Goal: Complete application form: Complete application form

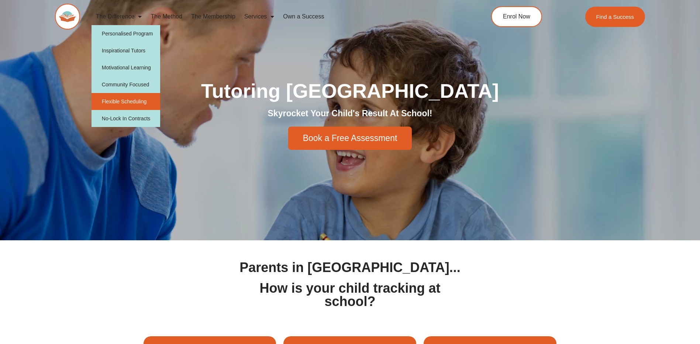
click at [132, 100] on link "Flexible Scheduling" at bounding box center [126, 101] width 69 height 17
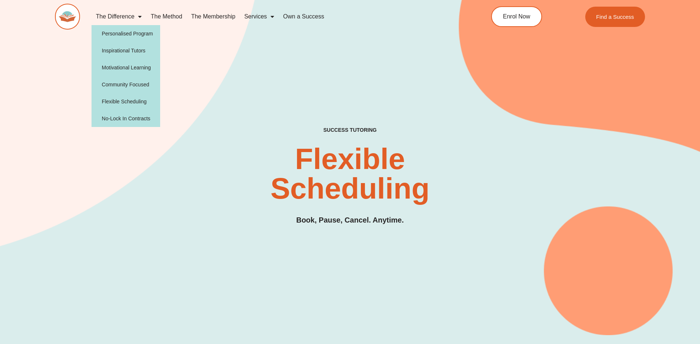
click at [139, 15] on span "Menu" at bounding box center [137, 16] width 7 height 13
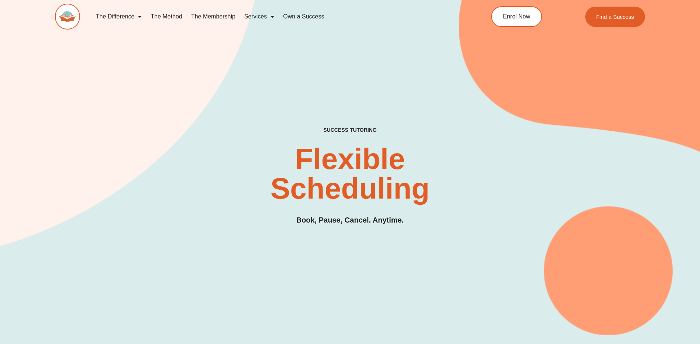
click at [139, 15] on span "Menu" at bounding box center [137, 16] width 7 height 13
click at [172, 16] on link "The Method" at bounding box center [166, 16] width 40 height 17
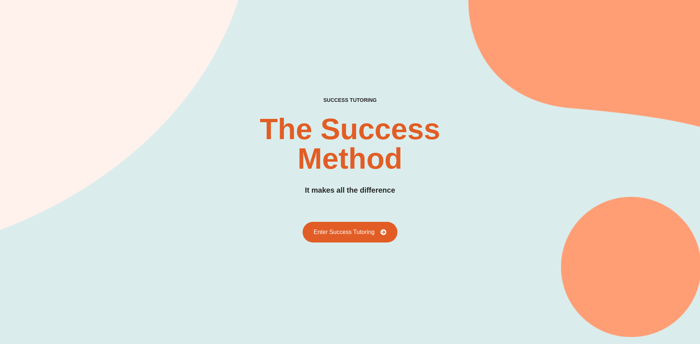
scroll to position [74, 0]
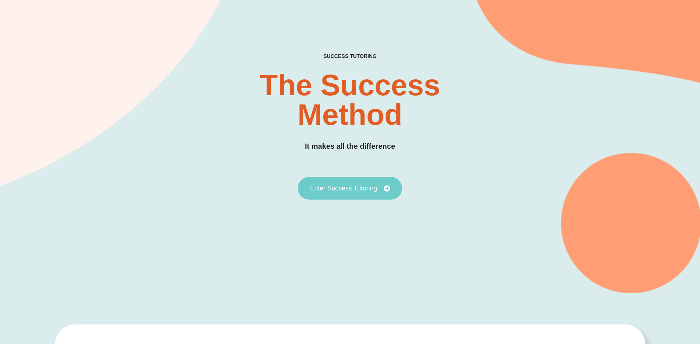
click at [388, 186] on icon at bounding box center [386, 188] width 7 height 7
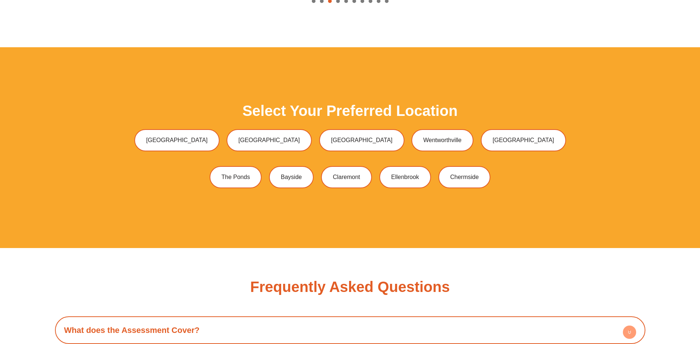
scroll to position [2103, 0]
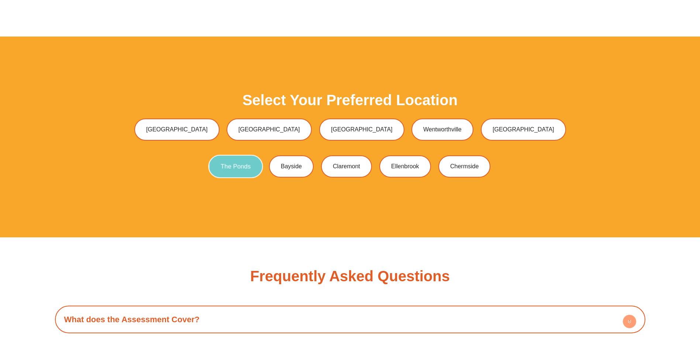
click at [228, 166] on span "The Ponds" at bounding box center [236, 166] width 30 height 6
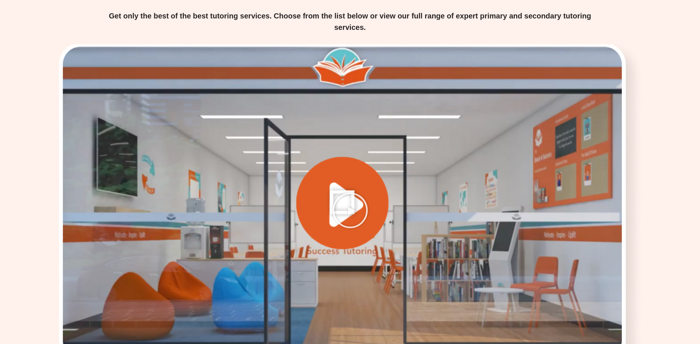
scroll to position [996, 0]
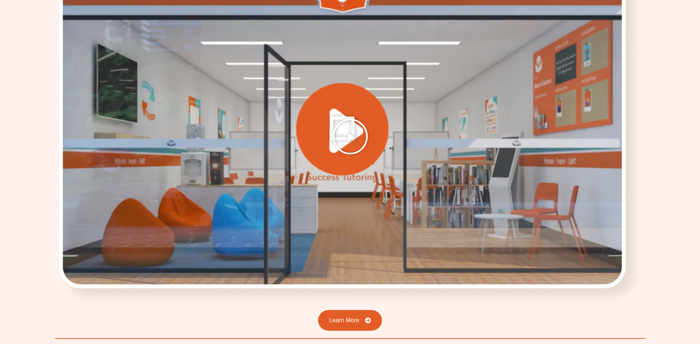
click at [348, 136] on icon "Play Video" at bounding box center [350, 136] width 37 height 37
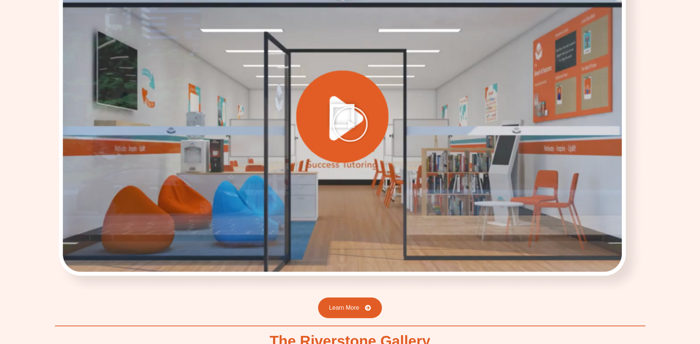
scroll to position [1550, 0]
click at [353, 124] on icon "Play Video" at bounding box center [350, 124] width 37 height 37
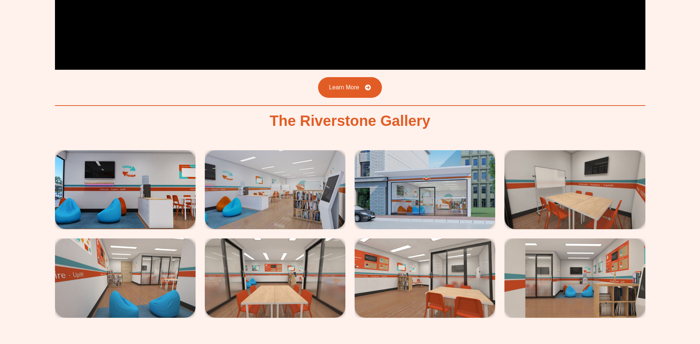
scroll to position [1771, 0]
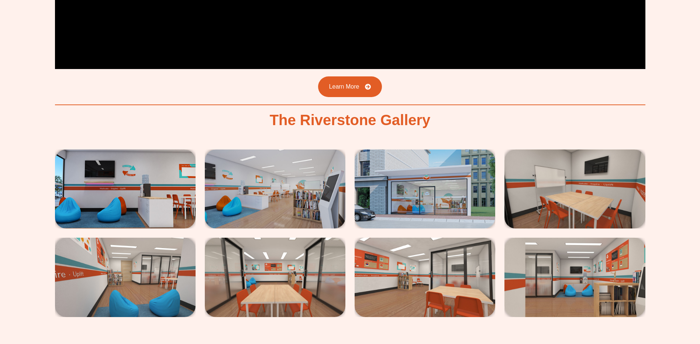
click at [134, 204] on img at bounding box center [125, 188] width 141 height 79
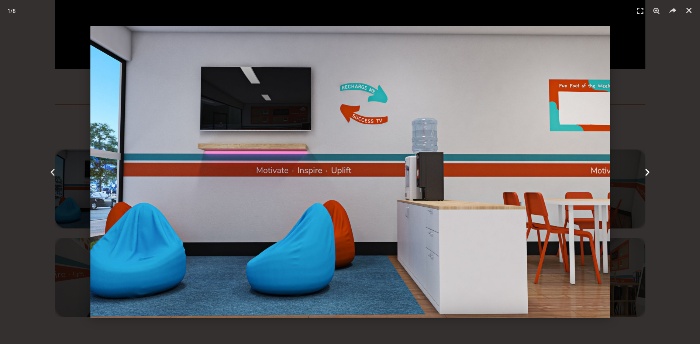
click at [647, 172] on icon "Next slide" at bounding box center [647, 172] width 9 height 9
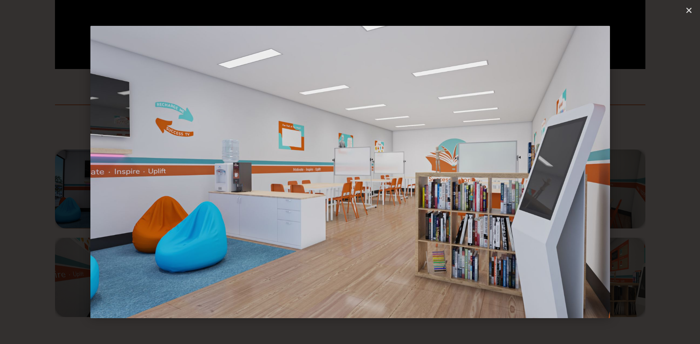
click at [647, 172] on icon "Next slide" at bounding box center [647, 172] width 9 height 9
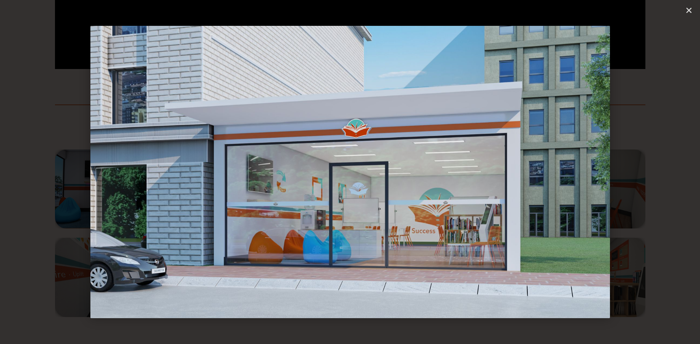
click at [647, 172] on icon "Next slide" at bounding box center [647, 172] width 9 height 9
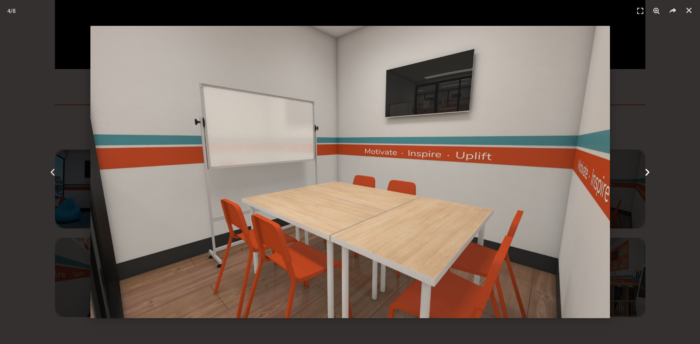
click at [645, 173] on icon "Next slide" at bounding box center [647, 172] width 9 height 9
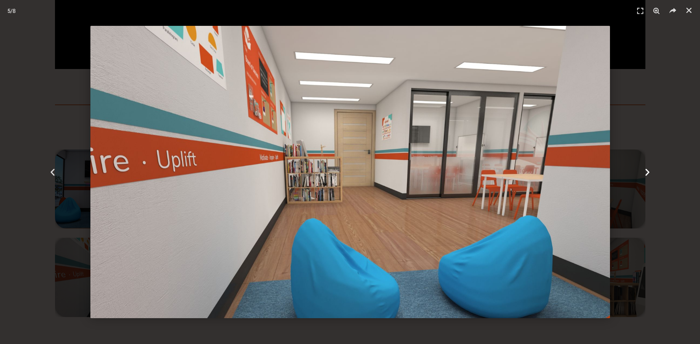
click at [645, 173] on icon "Next slide" at bounding box center [647, 172] width 9 height 9
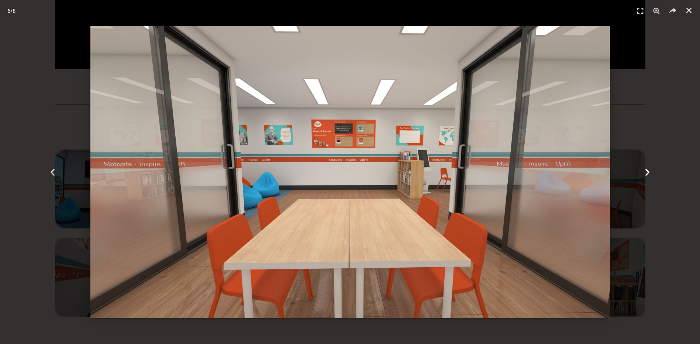
click at [645, 173] on icon "Next slide" at bounding box center [647, 172] width 9 height 9
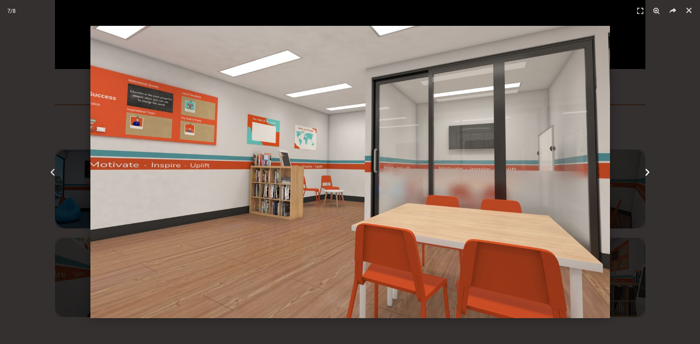
click at [645, 173] on icon "Next slide" at bounding box center [647, 172] width 9 height 9
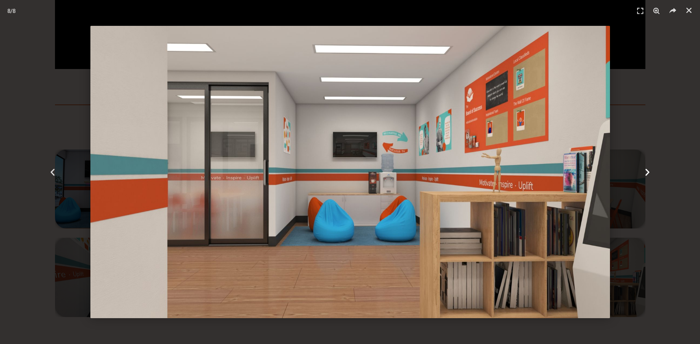
click at [645, 173] on icon "Next slide" at bounding box center [647, 172] width 9 height 9
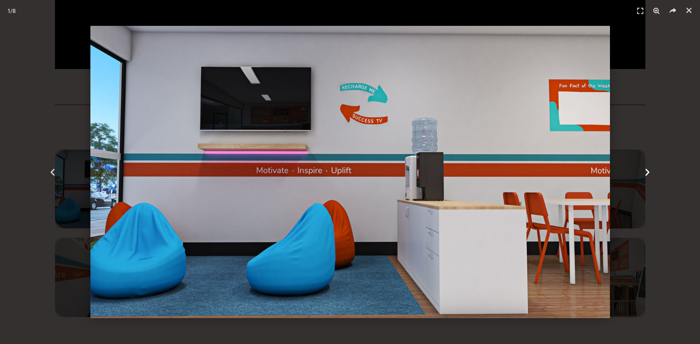
click at [645, 173] on icon "Next slide" at bounding box center [647, 172] width 9 height 9
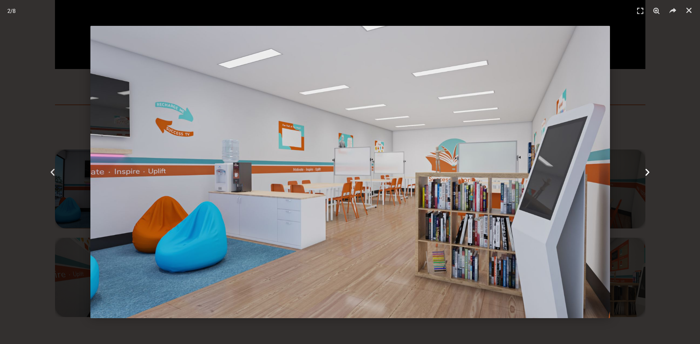
click at [645, 173] on icon "Next slide" at bounding box center [647, 172] width 9 height 9
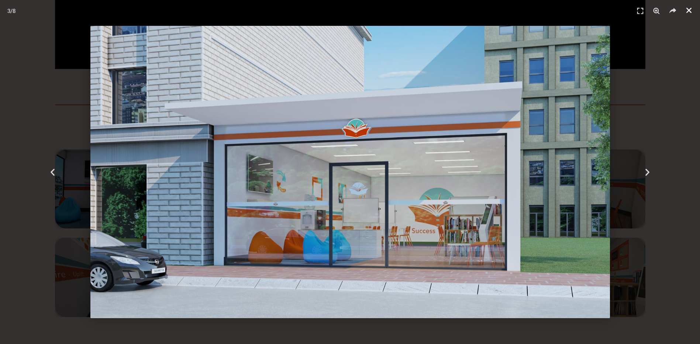
click at [686, 11] on icon "Close (Esc)" at bounding box center [688, 10] width 7 height 7
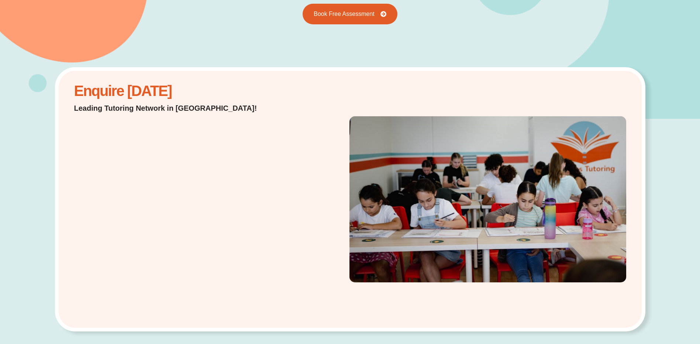
scroll to position [0, 0]
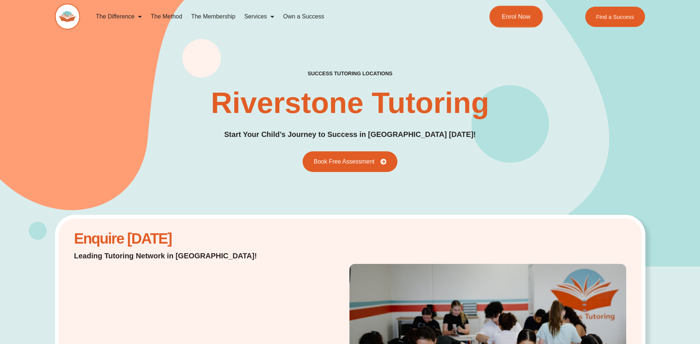
click at [515, 16] on span "Enrol Now" at bounding box center [516, 17] width 29 height 6
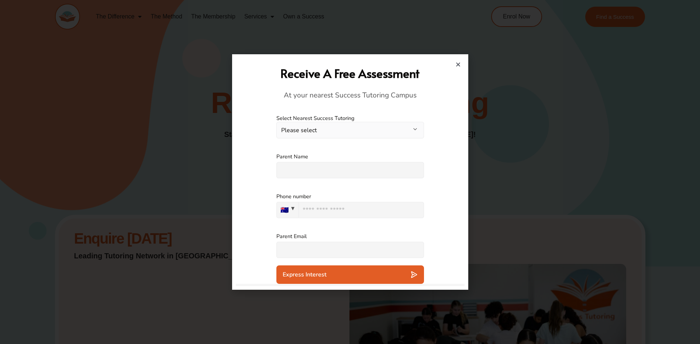
click at [404, 130] on button "Please select" at bounding box center [350, 130] width 148 height 17
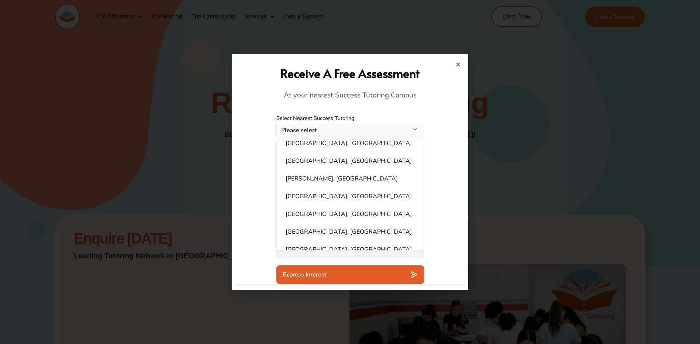
scroll to position [406, 0]
click at [310, 171] on li "Riverstone, NSW" at bounding box center [350, 177] width 138 height 15
select select "**********"
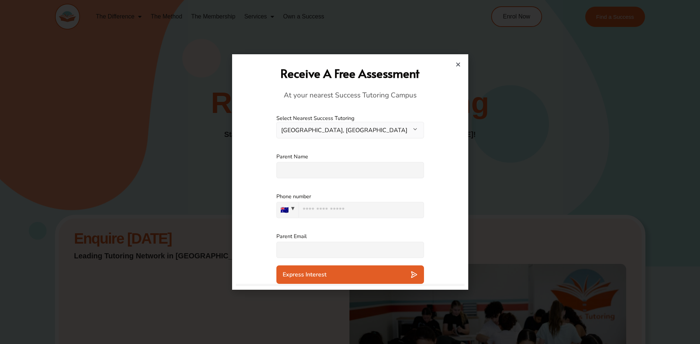
click at [316, 167] on input "text" at bounding box center [350, 170] width 148 height 16
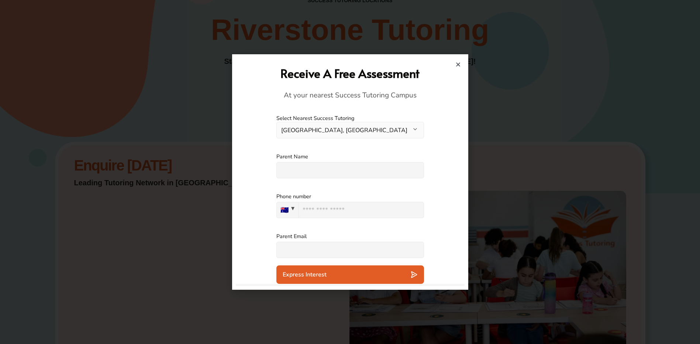
scroll to position [74, 0]
click at [459, 66] on icon "Close" at bounding box center [458, 65] width 6 height 6
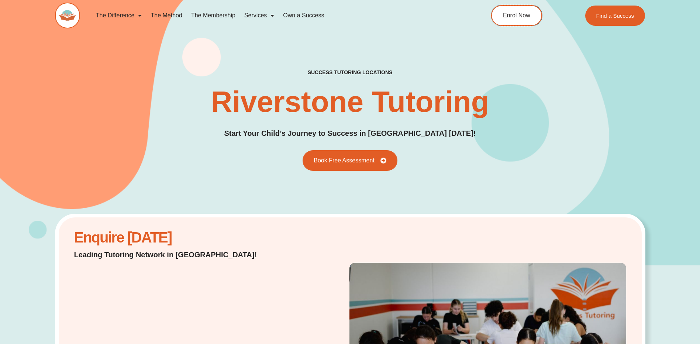
scroll to position [0, 0]
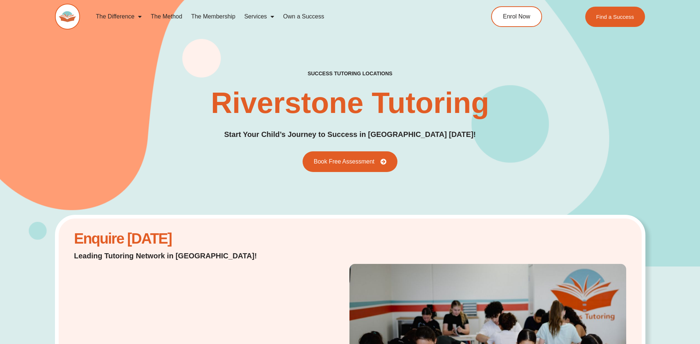
click at [227, 18] on link "The Membership" at bounding box center [213, 16] width 53 height 17
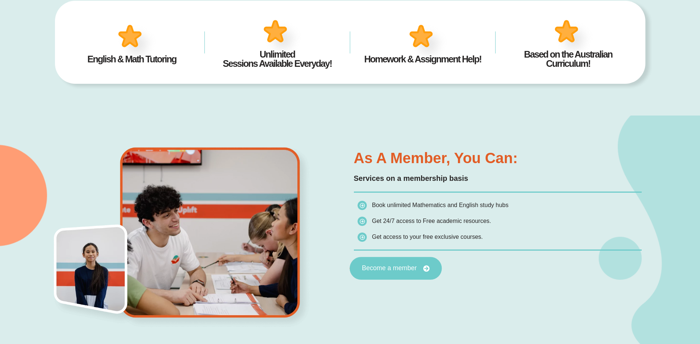
scroll to position [332, 0]
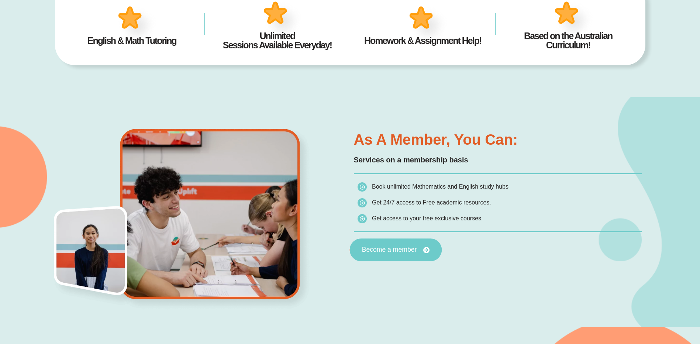
click at [400, 250] on span "Become a member" at bounding box center [389, 249] width 55 height 7
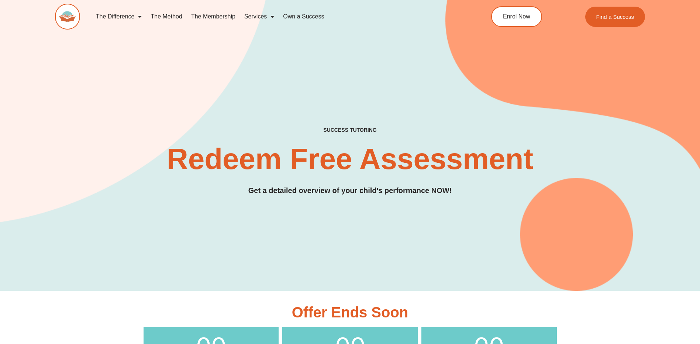
click at [297, 14] on link "Own a Success" at bounding box center [304, 16] width 50 height 17
